Goal: Task Accomplishment & Management: Use online tool/utility

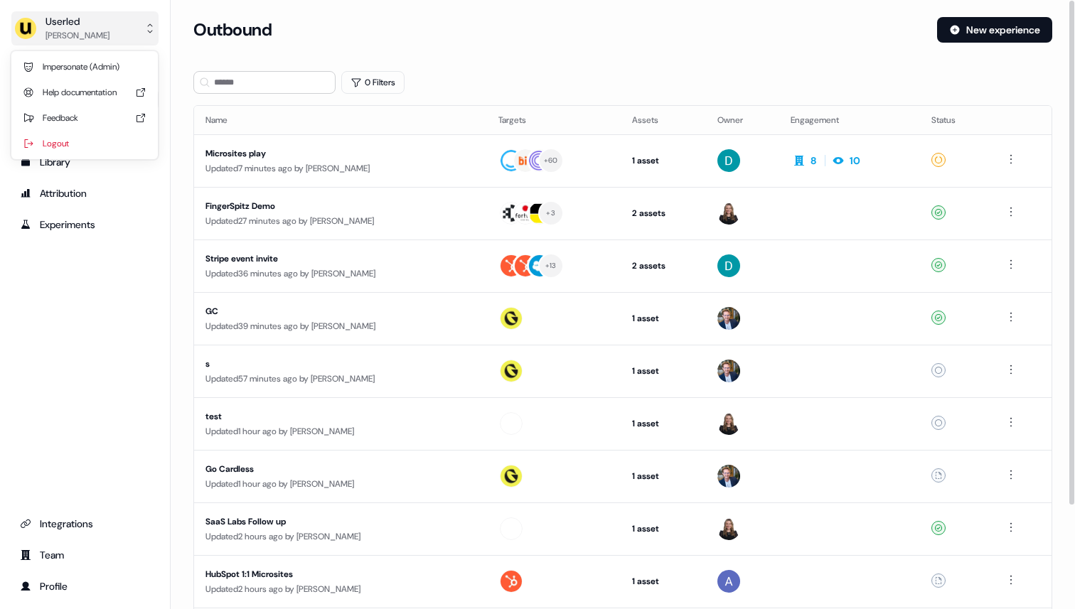
click at [122, 37] on button "Userled [PERSON_NAME]" at bounding box center [84, 28] width 147 height 34
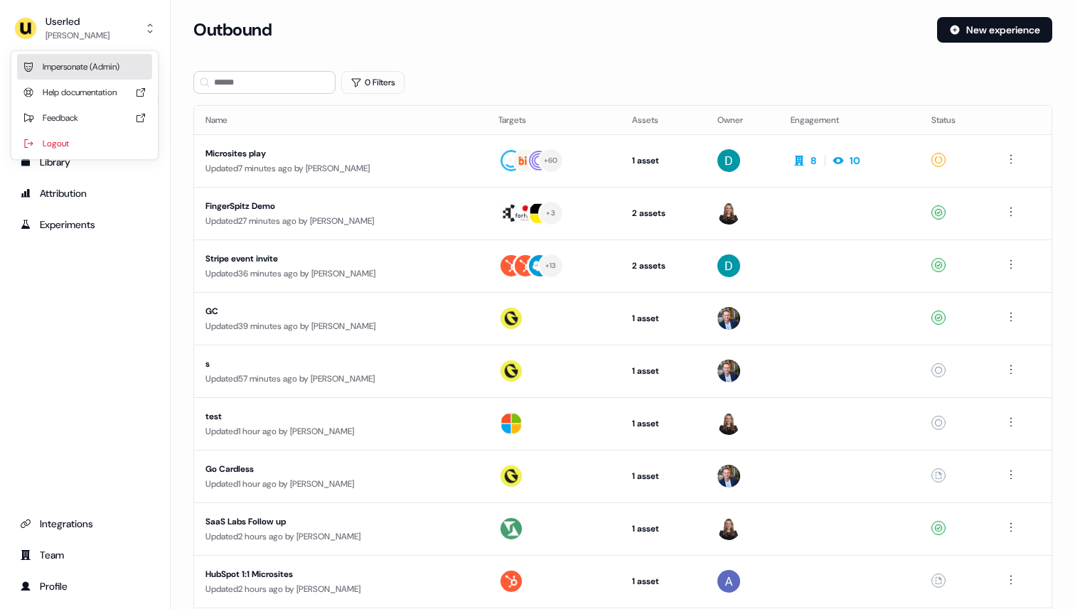
click at [117, 65] on div "Impersonate (Admin)" at bounding box center [84, 67] width 135 height 26
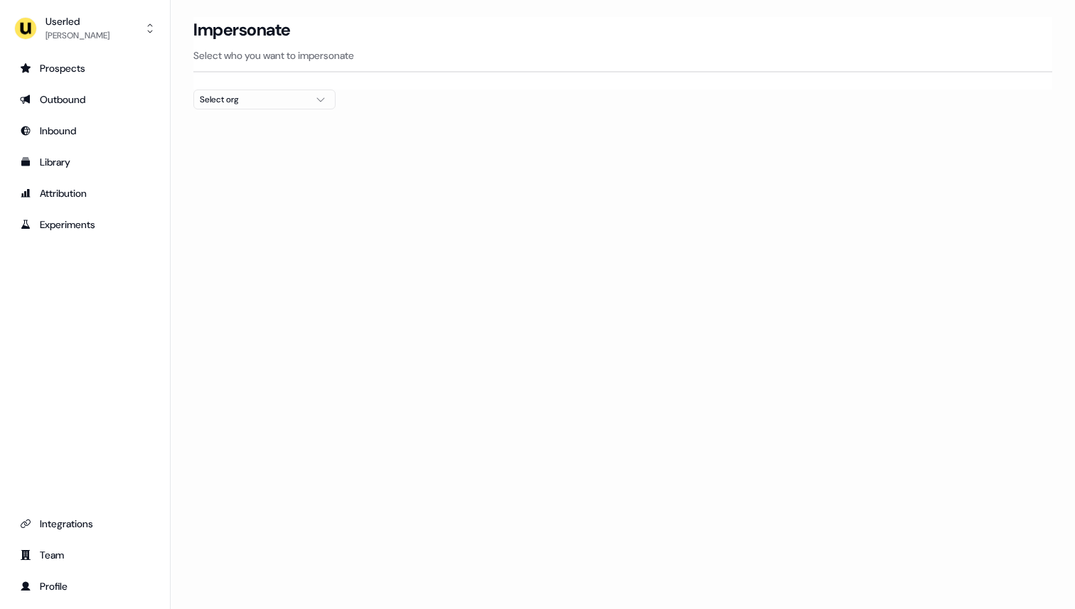
click at [252, 95] on div "Select org" at bounding box center [253, 99] width 107 height 14
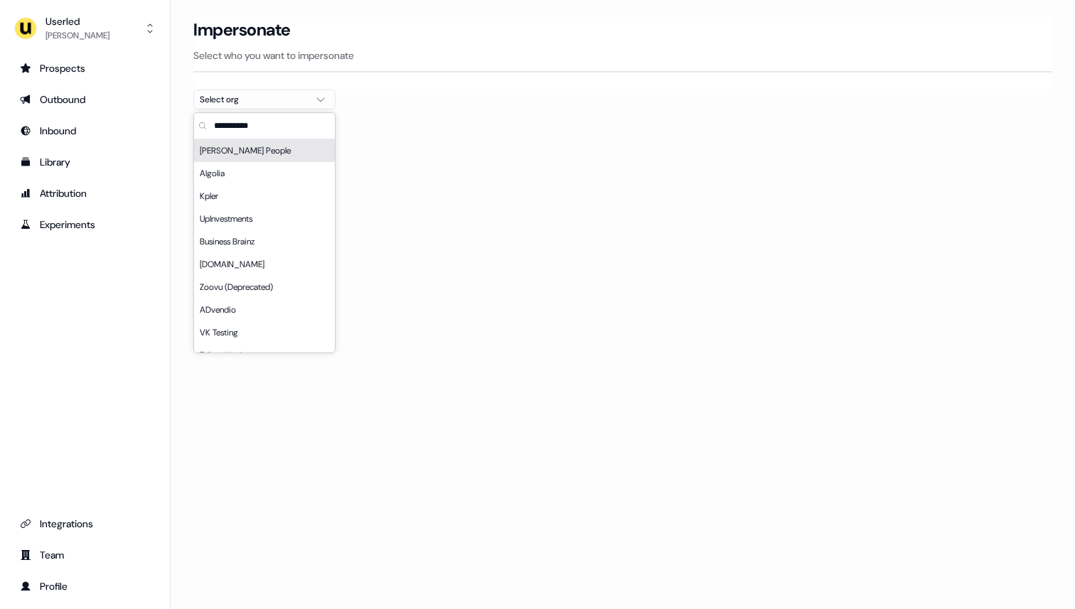
click at [247, 126] on input "text" at bounding box center [273, 126] width 124 height 26
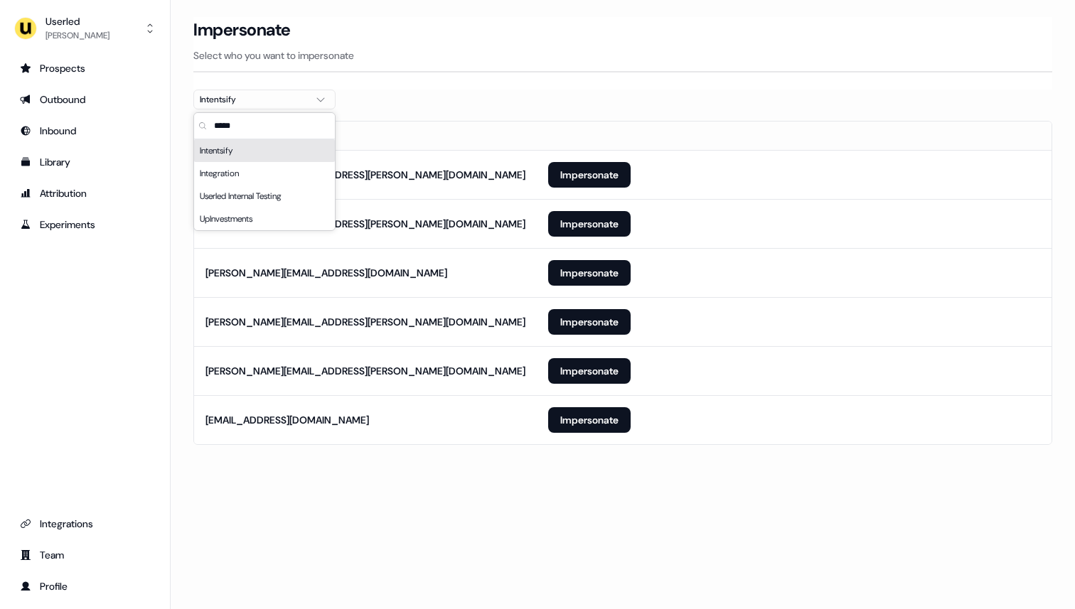
type input "*****"
click at [479, 78] on div "Impersonate Select who you want to impersonate" at bounding box center [622, 53] width 859 height 73
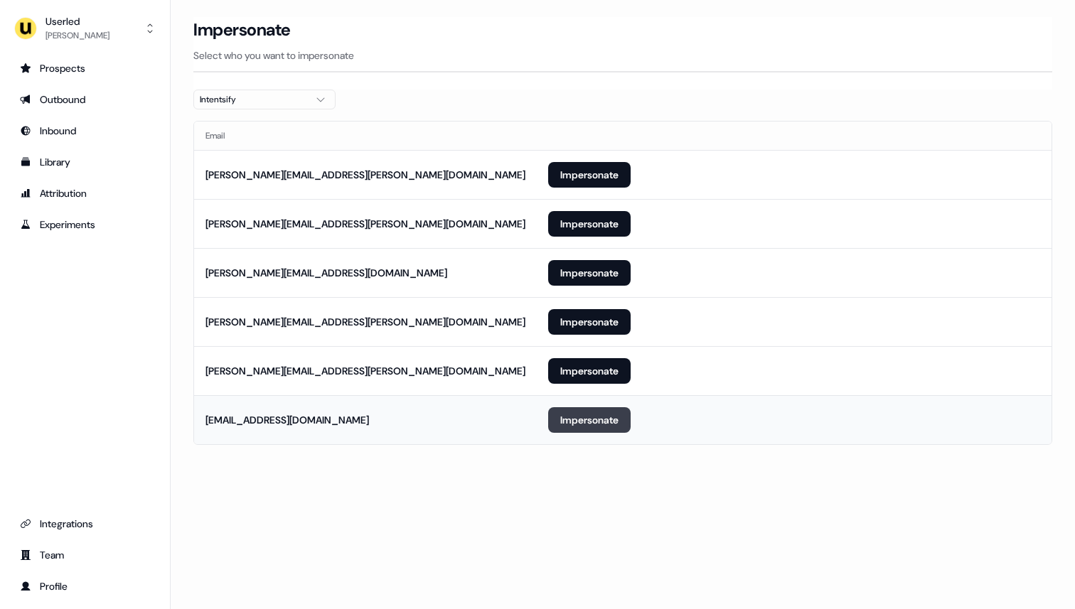
click at [609, 424] on button "Impersonate" at bounding box center [589, 420] width 82 height 26
